Goal: Task Accomplishment & Management: Manage account settings

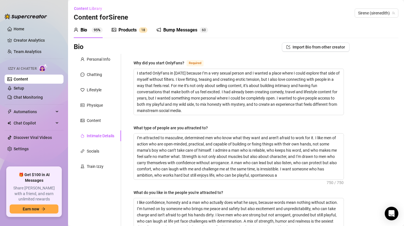
scroll to position [312, 0]
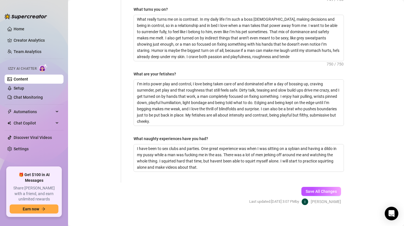
click at [28, 79] on link "Content" at bounding box center [21, 79] width 14 height 5
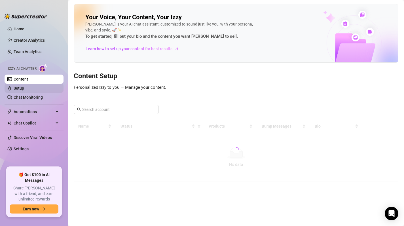
click at [22, 89] on link "Setup" at bounding box center [19, 88] width 10 height 5
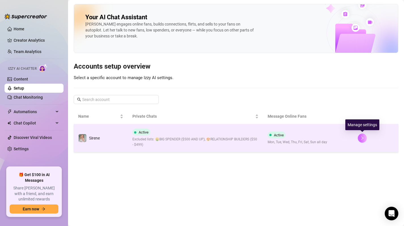
click at [359, 139] on button "button" at bounding box center [362, 137] width 9 height 9
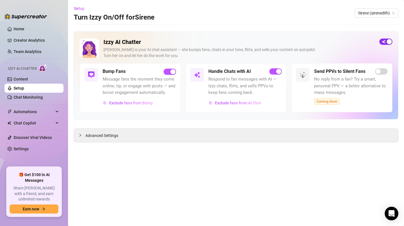
click at [385, 41] on span "button" at bounding box center [385, 42] width 13 height 6
click at [338, 36] on div "Izzy AI Chatter [PERSON_NAME] is your AI chat assistant — she bumps fans, chats…" at bounding box center [236, 75] width 324 height 88
click at [387, 42] on span "button" at bounding box center [385, 42] width 13 height 6
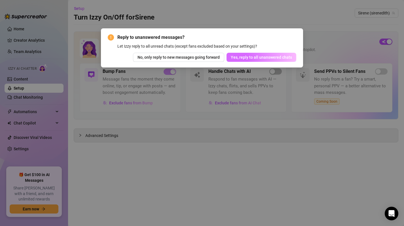
click at [254, 55] on span "Yes, reply to all unanswered chats" at bounding box center [261, 57] width 61 height 5
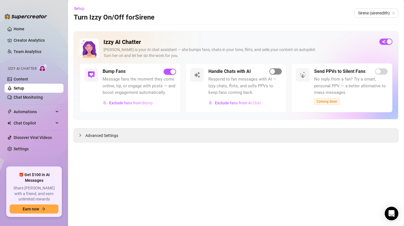
click at [277, 72] on span "button" at bounding box center [275, 71] width 12 height 6
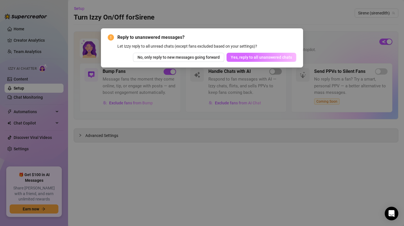
click at [251, 58] on span "Yes, reply to all unanswered chats" at bounding box center [261, 57] width 61 height 5
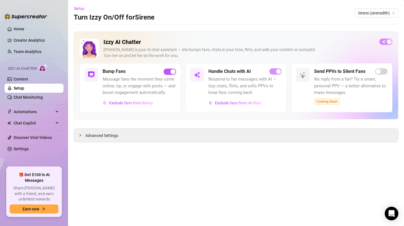
click at [295, 29] on main "Setup Turn Izzy On/Off for [PERSON_NAME] (sirenedith) Izzy AI Chatter [PERSON_N…" at bounding box center [236, 113] width 336 height 226
